Goal: Task Accomplishment & Management: Manage account settings

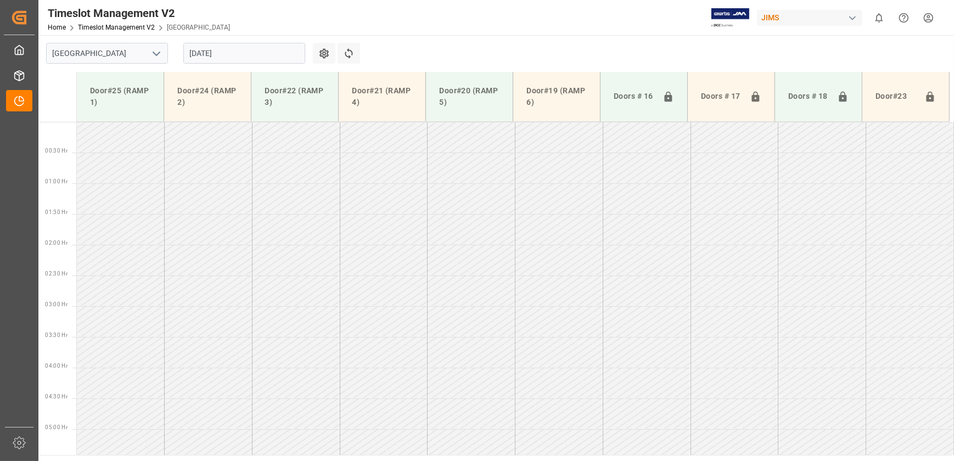
scroll to position [458, 0]
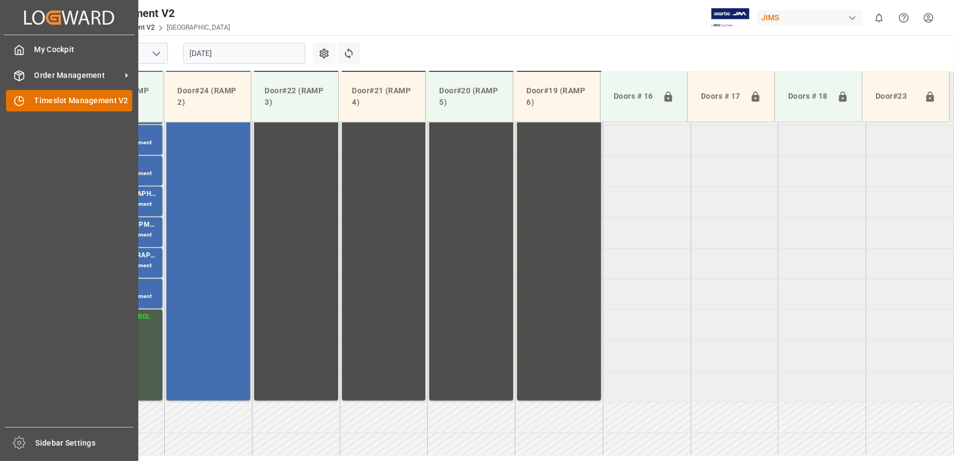
click at [12, 97] on div at bounding box center [15, 101] width 19 height 12
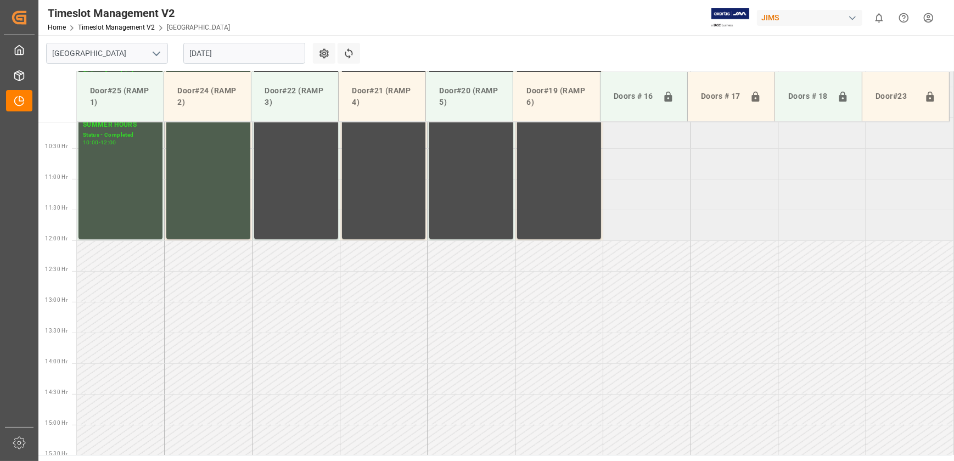
scroll to position [369, 0]
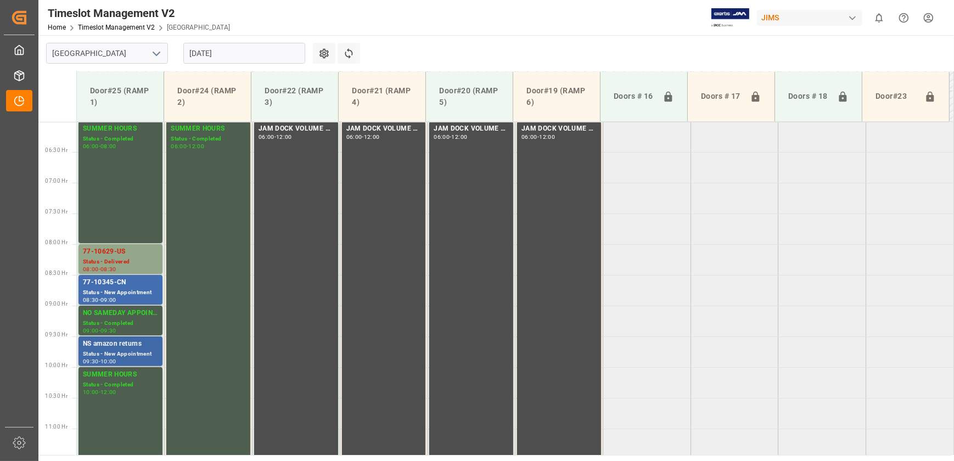
click at [120, 345] on div "NS amazon returns" at bounding box center [120, 344] width 75 height 11
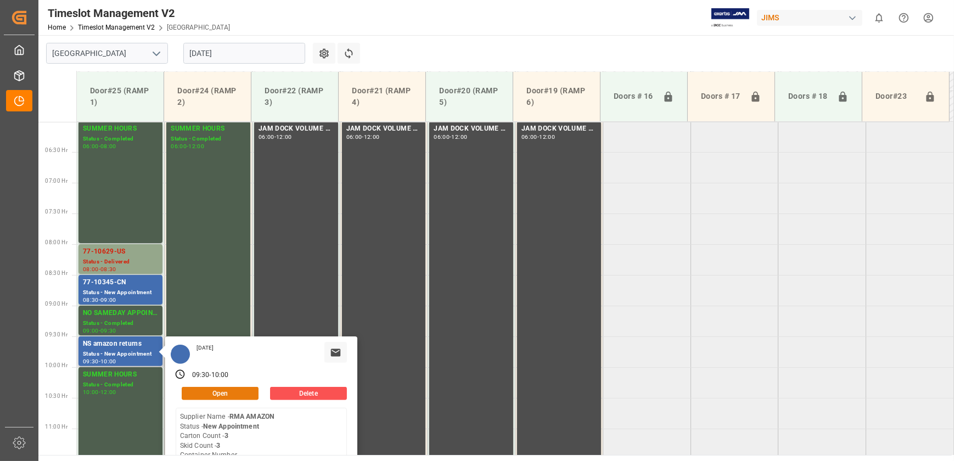
click at [233, 392] on button "Open" at bounding box center [220, 393] width 77 height 13
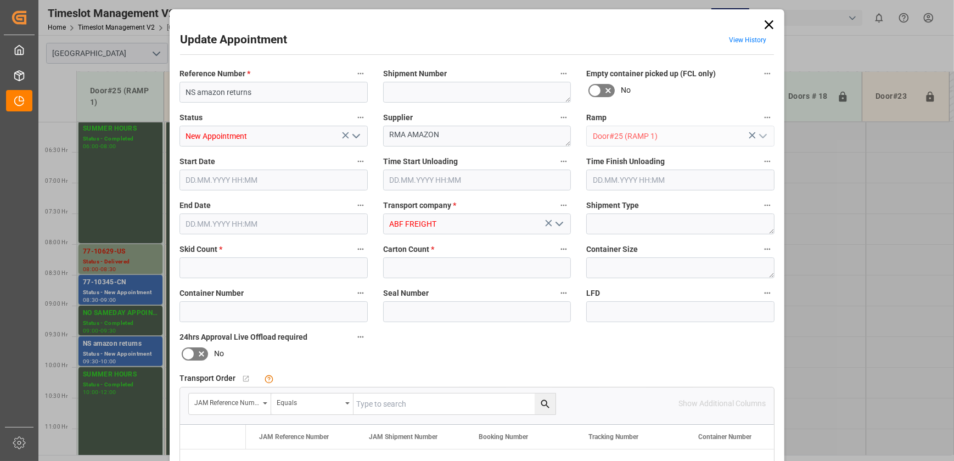
type input "3"
type input "[DATE] 09:30"
type input "[DATE] 10:00"
type input "[DATE] 13:15"
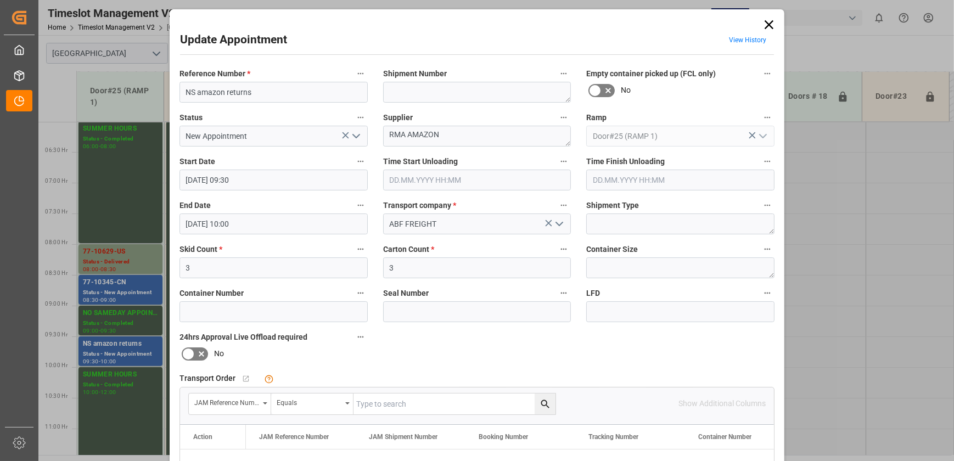
click at [355, 134] on icon "open menu" at bounding box center [356, 136] width 13 height 13
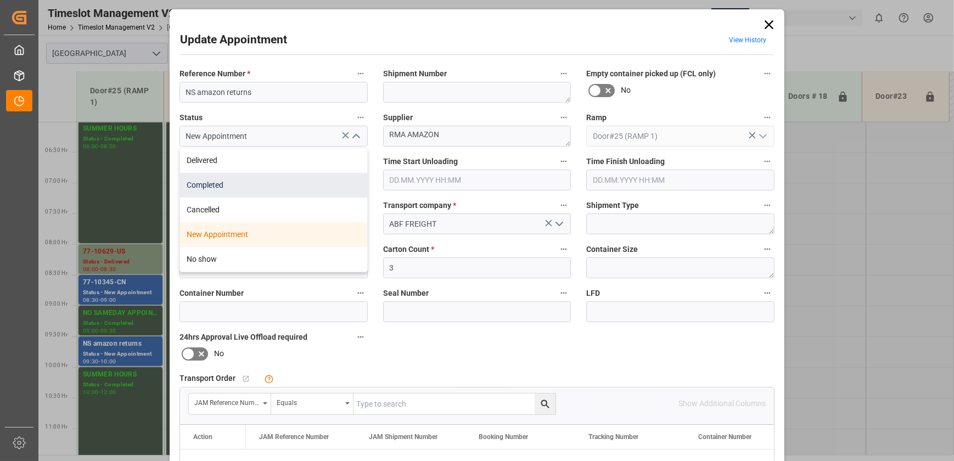
click at [320, 184] on div "Completed" at bounding box center [273, 185] width 187 height 25
type input "Completed"
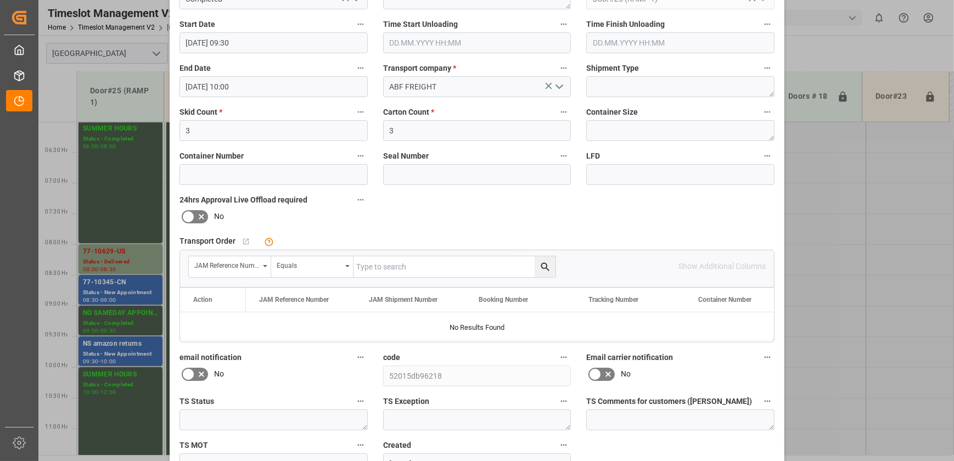
scroll to position [205, 0]
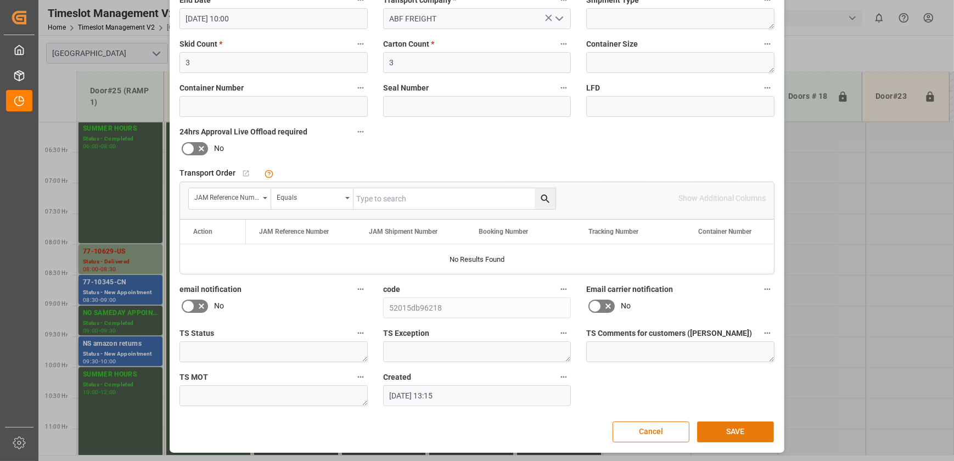
click at [730, 426] on button "SAVE" at bounding box center [735, 432] width 77 height 21
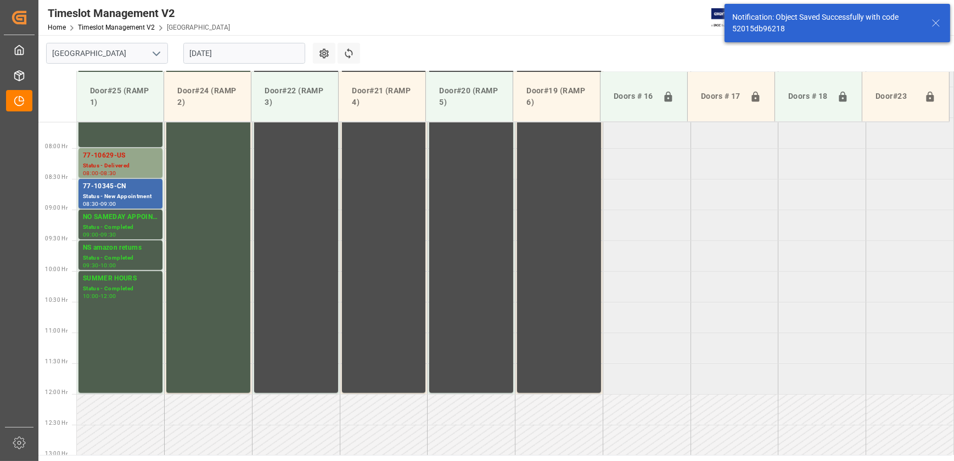
scroll to position [496, 0]
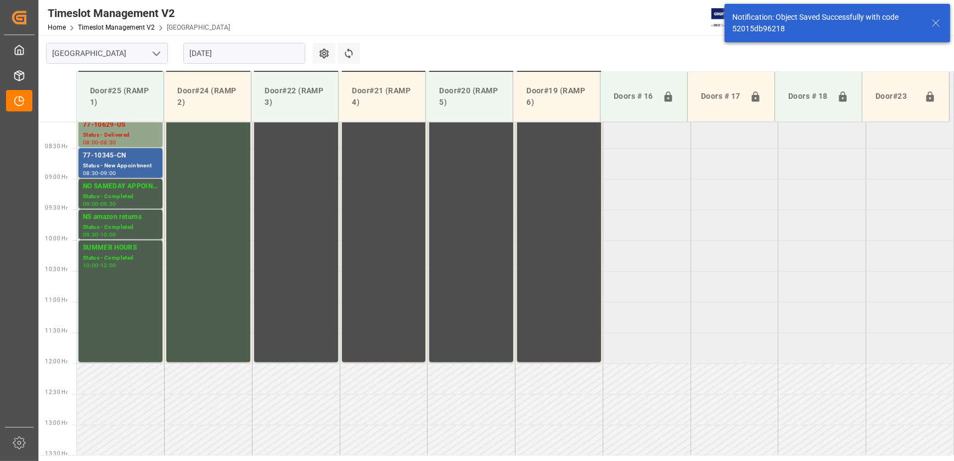
click at [138, 159] on div "77-10345-CN" at bounding box center [120, 155] width 75 height 11
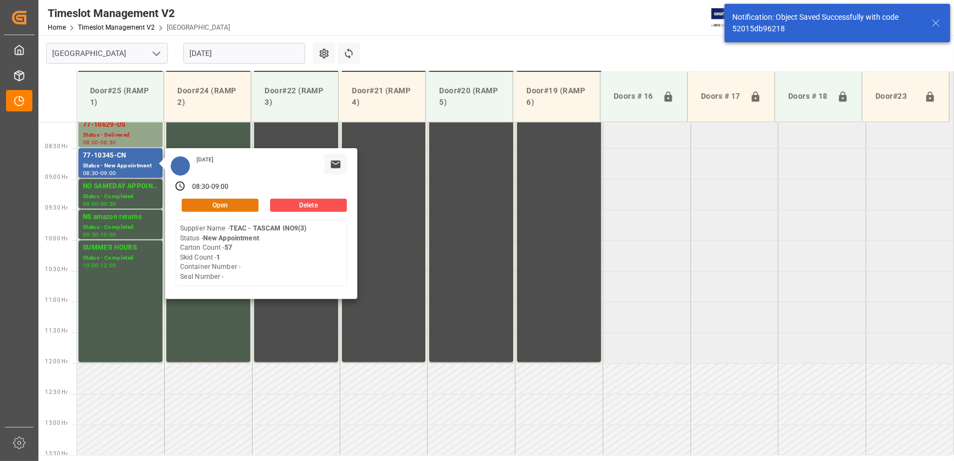
click at [227, 203] on button "Open" at bounding box center [220, 205] width 77 height 13
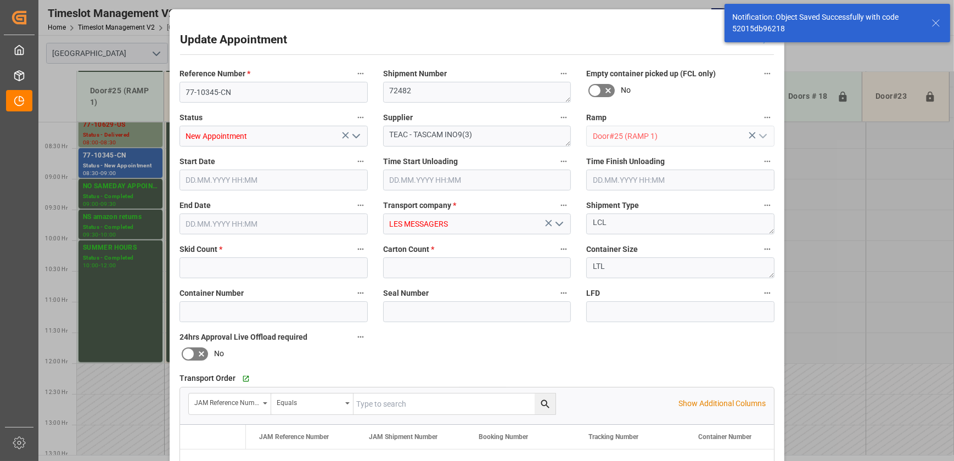
type input "1"
type input "57"
type input "[DATE] 08:30"
type input "[DATE] 09:00"
type input "[DATE] 13:43"
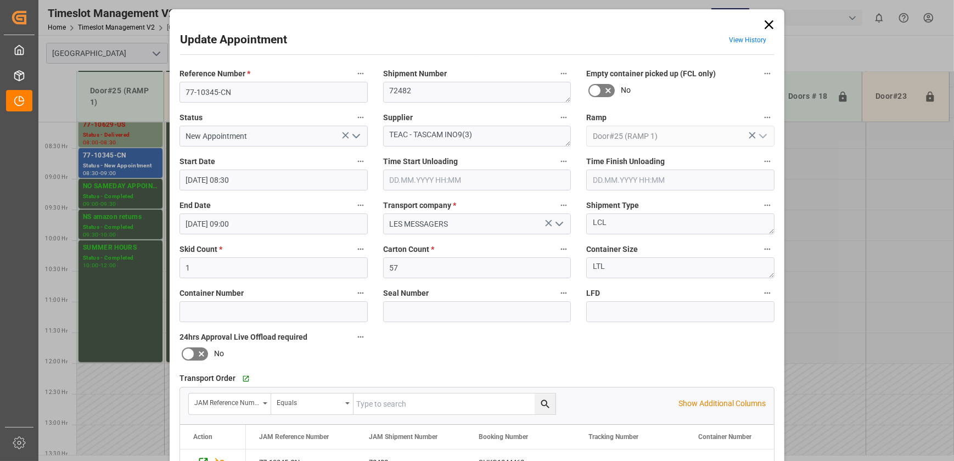
click at [357, 139] on icon "open menu" at bounding box center [356, 136] width 13 height 13
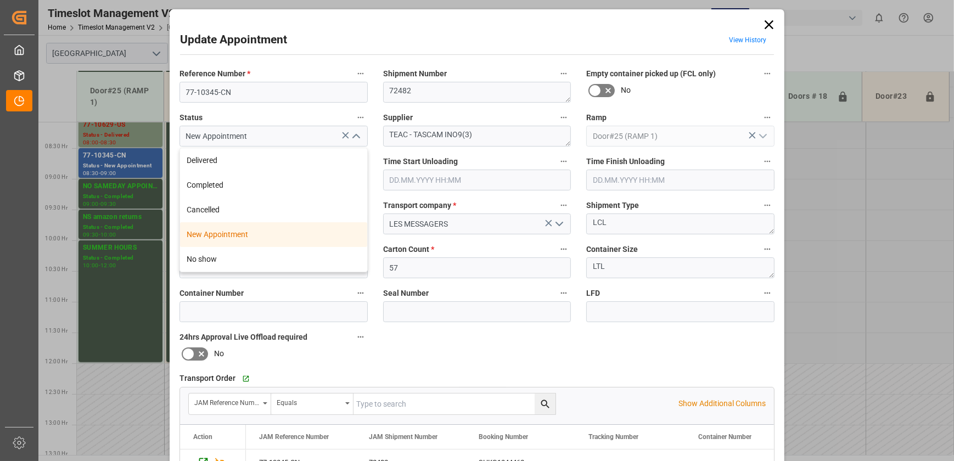
click at [357, 139] on icon "close menu" at bounding box center [356, 136] width 13 height 13
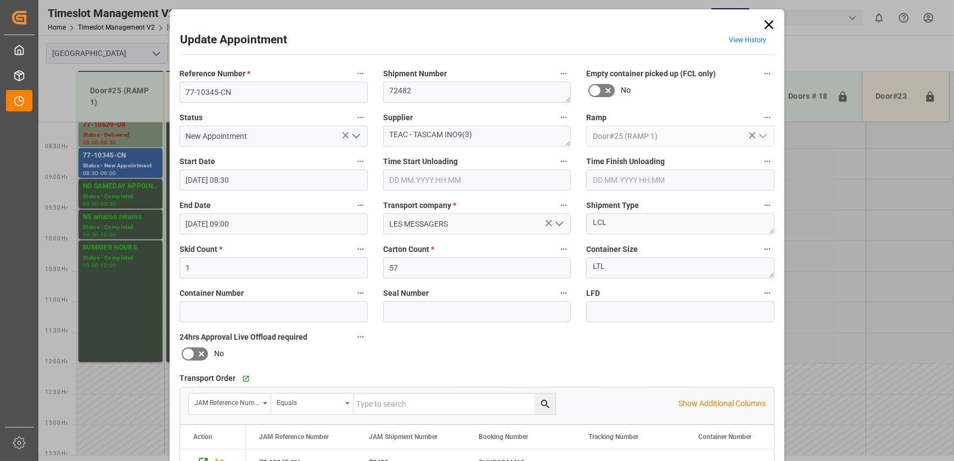
click at [360, 133] on icon "open menu" at bounding box center [356, 136] width 13 height 13
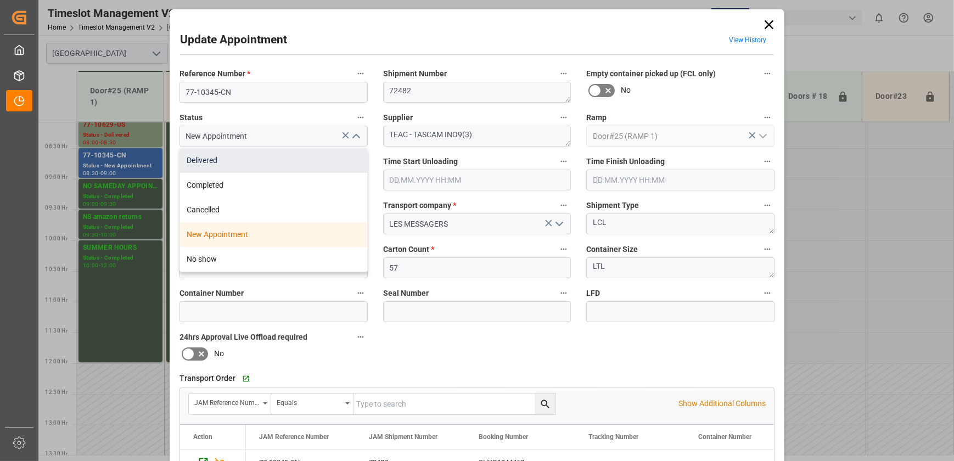
click at [317, 165] on div "Delivered" at bounding box center [273, 160] width 187 height 25
type input "Delivered"
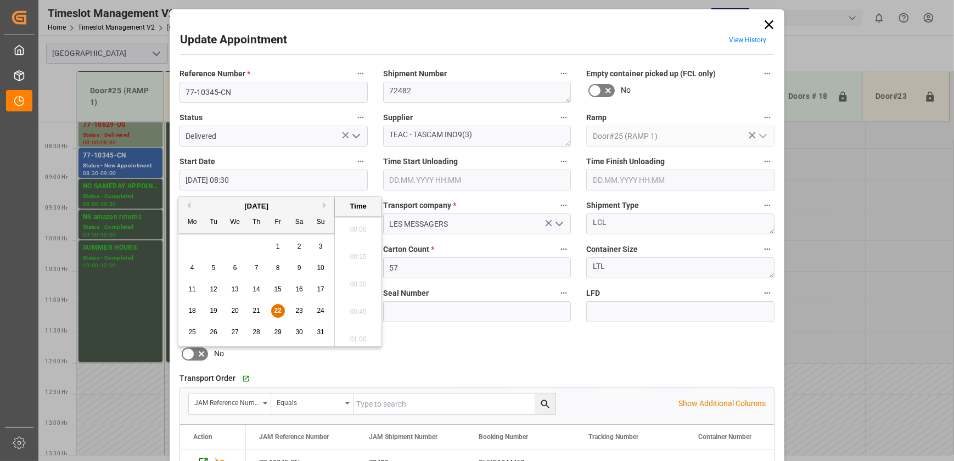
click at [313, 186] on input "[DATE] 08:30" at bounding box center [273, 180] width 188 height 21
click at [427, 178] on input "text" at bounding box center [477, 180] width 188 height 21
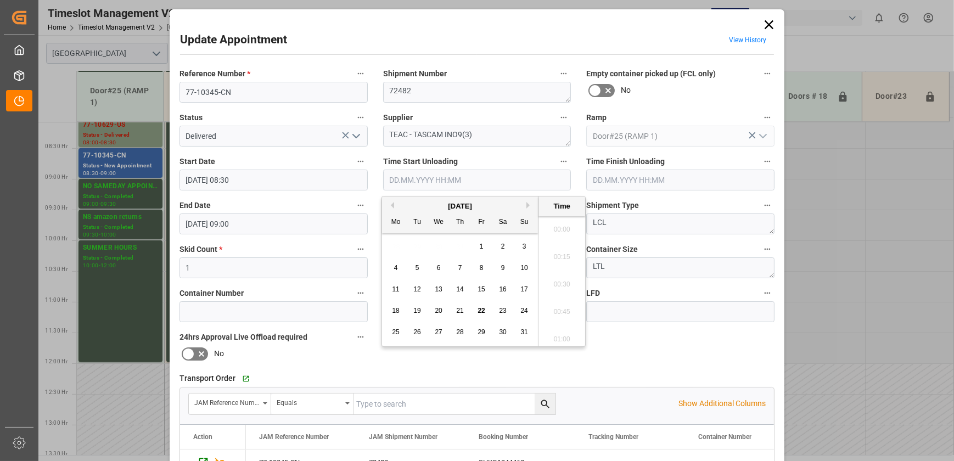
scroll to position [1156, 0]
click at [427, 178] on input "text" at bounding box center [477, 180] width 188 height 21
click at [481, 313] on span "22" at bounding box center [481, 311] width 7 height 8
click at [551, 252] on li "10:45" at bounding box center [561, 253] width 47 height 27
type input "[DATE] 10:45"
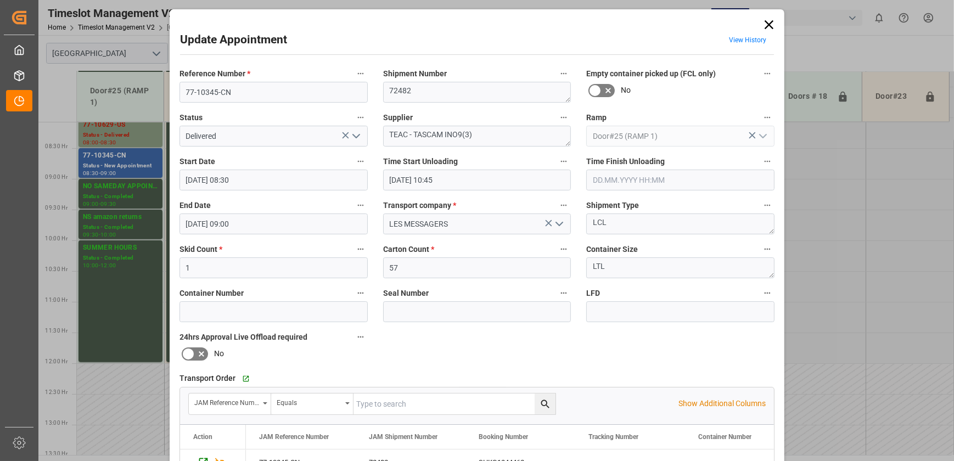
click at [660, 179] on input "text" at bounding box center [680, 180] width 188 height 21
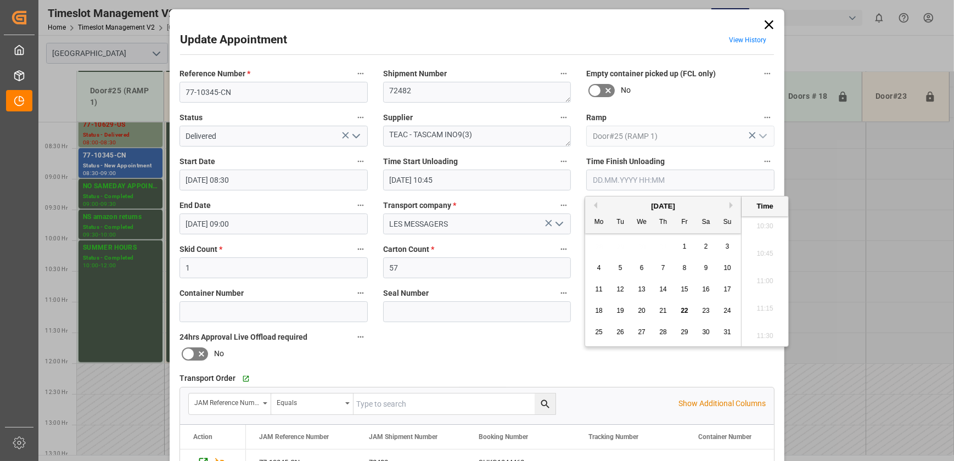
click at [686, 312] on span "22" at bounding box center [684, 311] width 7 height 8
click at [763, 336] on li "11:30" at bounding box center [765, 336] width 47 height 27
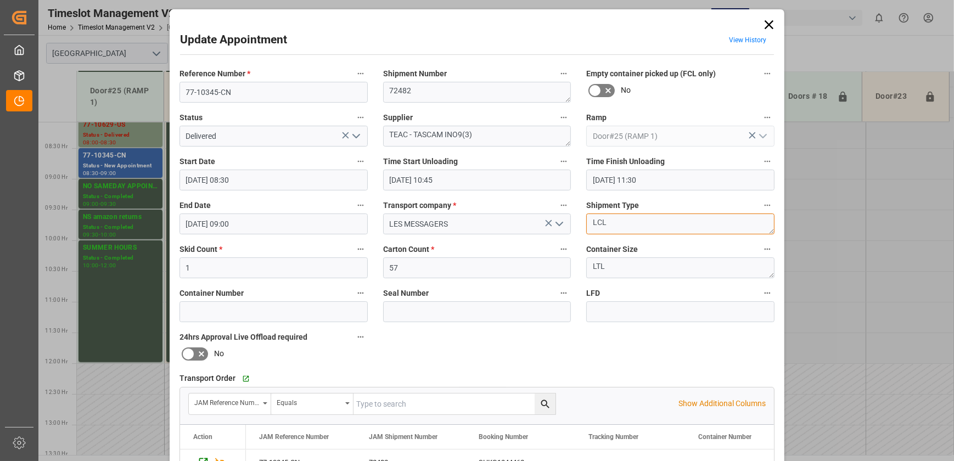
click at [667, 214] on textarea "LCL" at bounding box center [680, 224] width 188 height 21
click at [672, 176] on input "[DATE] 11:30" at bounding box center [680, 180] width 188 height 21
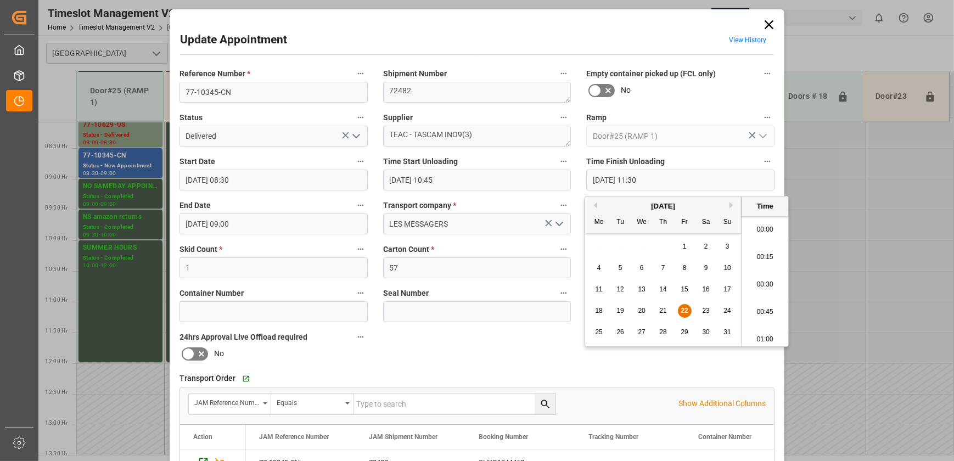
scroll to position [1211, 0]
click at [683, 312] on span "22" at bounding box center [684, 311] width 7 height 8
click at [761, 230] on li "11:00" at bounding box center [765, 226] width 47 height 27
type input "[DATE] 11:00"
